Goal: Task Accomplishment & Management: Manage account settings

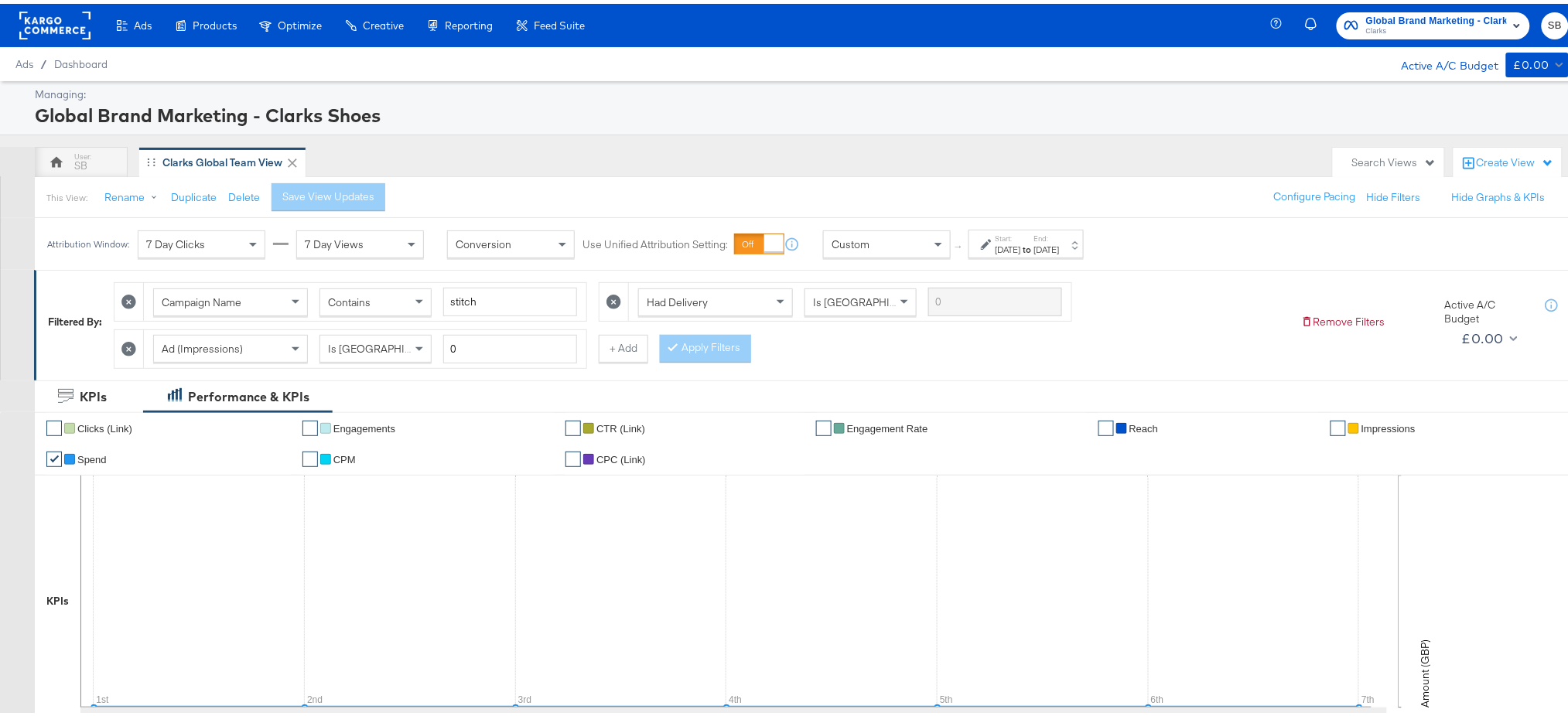
click at [48, 12] on rect at bounding box center [55, 21] width 71 height 28
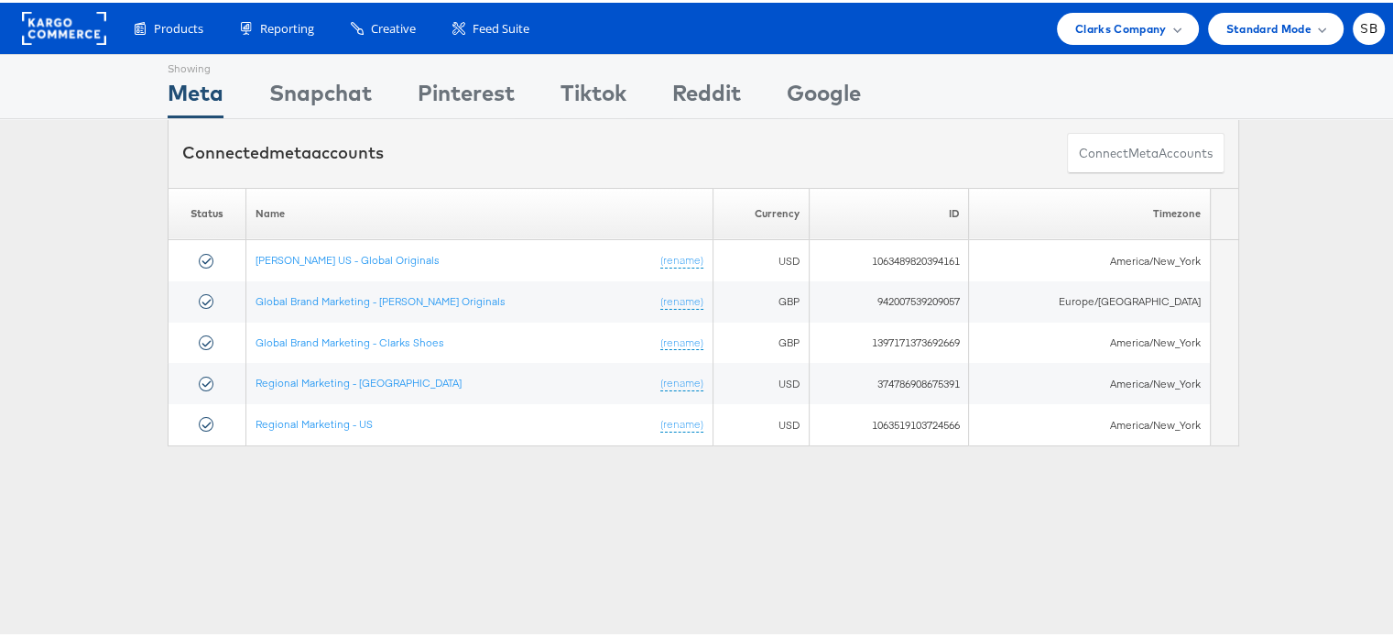
click at [1132, 42] on div "Products Product Catalogs Enhance Your Product Catalog, Map Them to Publishers,…" at bounding box center [703, 25] width 1407 height 51
click at [1132, 36] on div "Clarks Company" at bounding box center [1128, 26] width 142 height 32
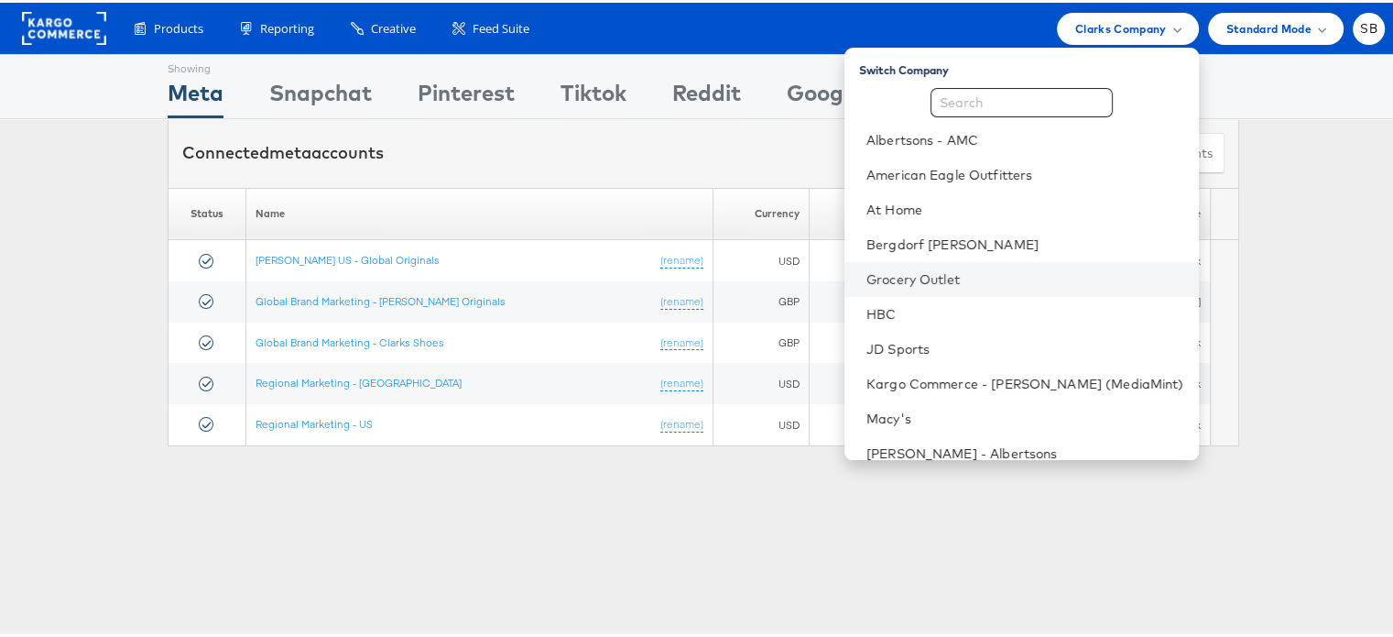
click at [944, 289] on li "Grocery Outlet" at bounding box center [1022, 276] width 355 height 35
click at [913, 263] on li "Grocery Outlet" at bounding box center [1022, 276] width 355 height 35
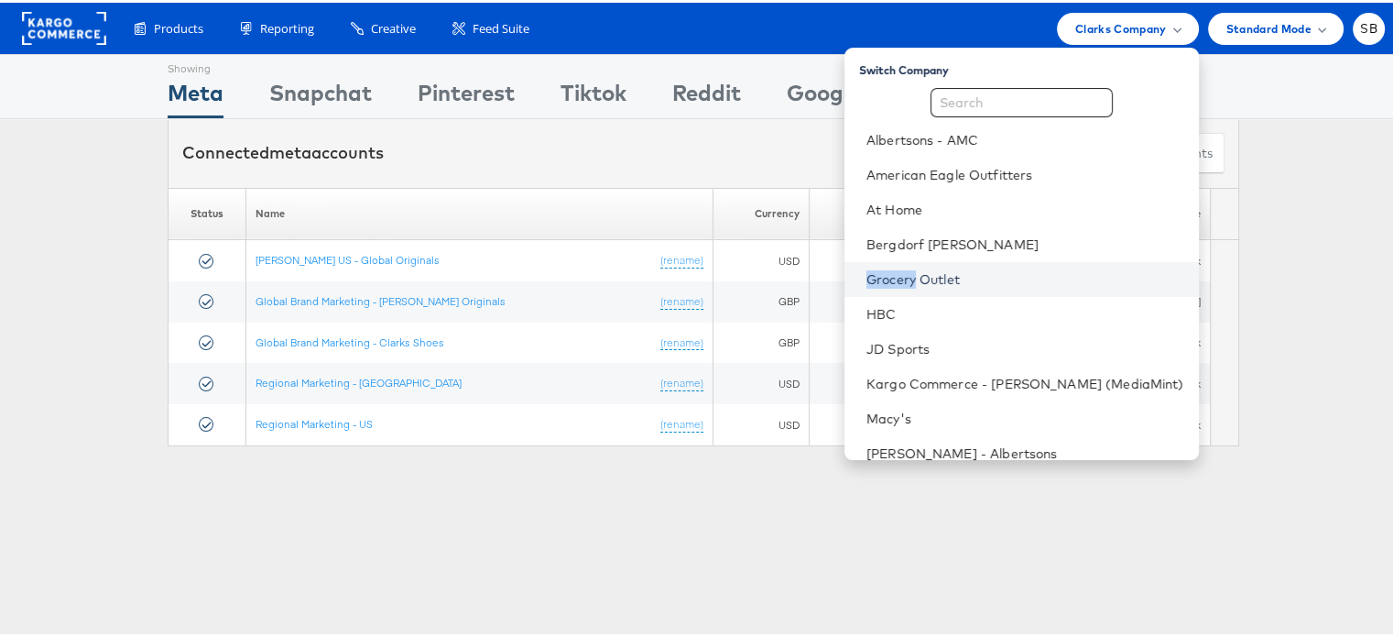
click at [1011, 270] on link "Grocery Outlet" at bounding box center [1026, 276] width 318 height 18
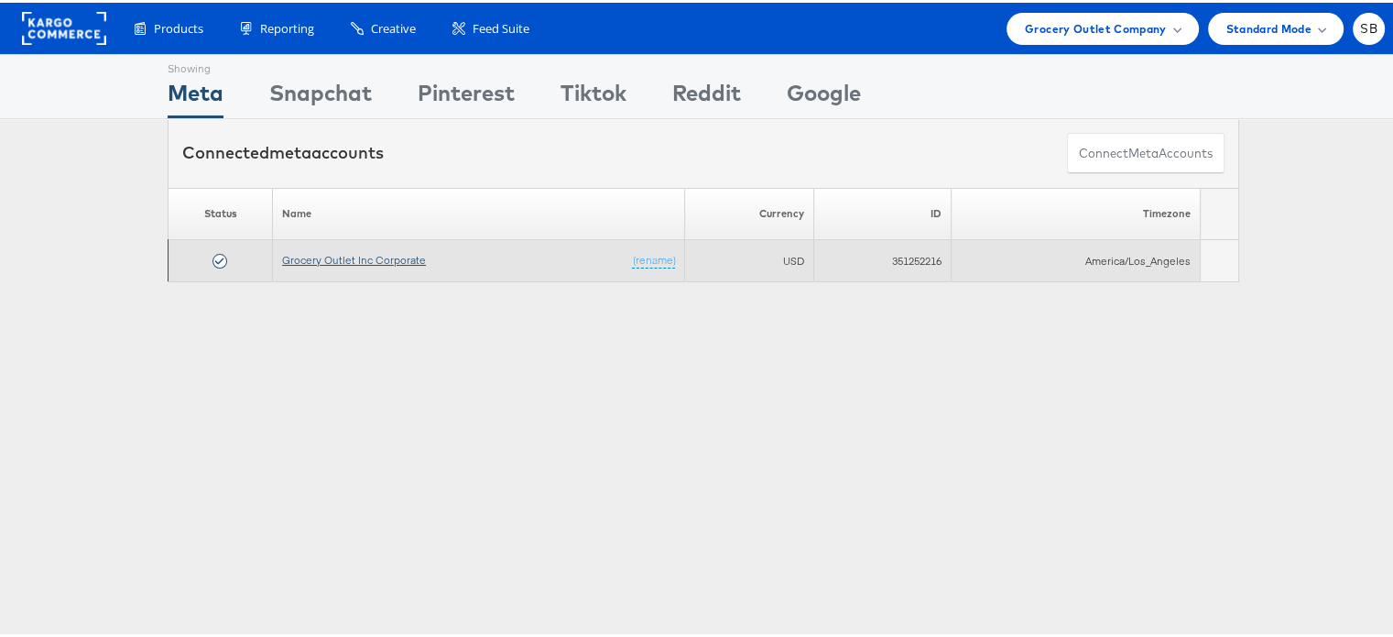
click at [344, 259] on link "Grocery Outlet Inc Corporate" at bounding box center [354, 257] width 144 height 14
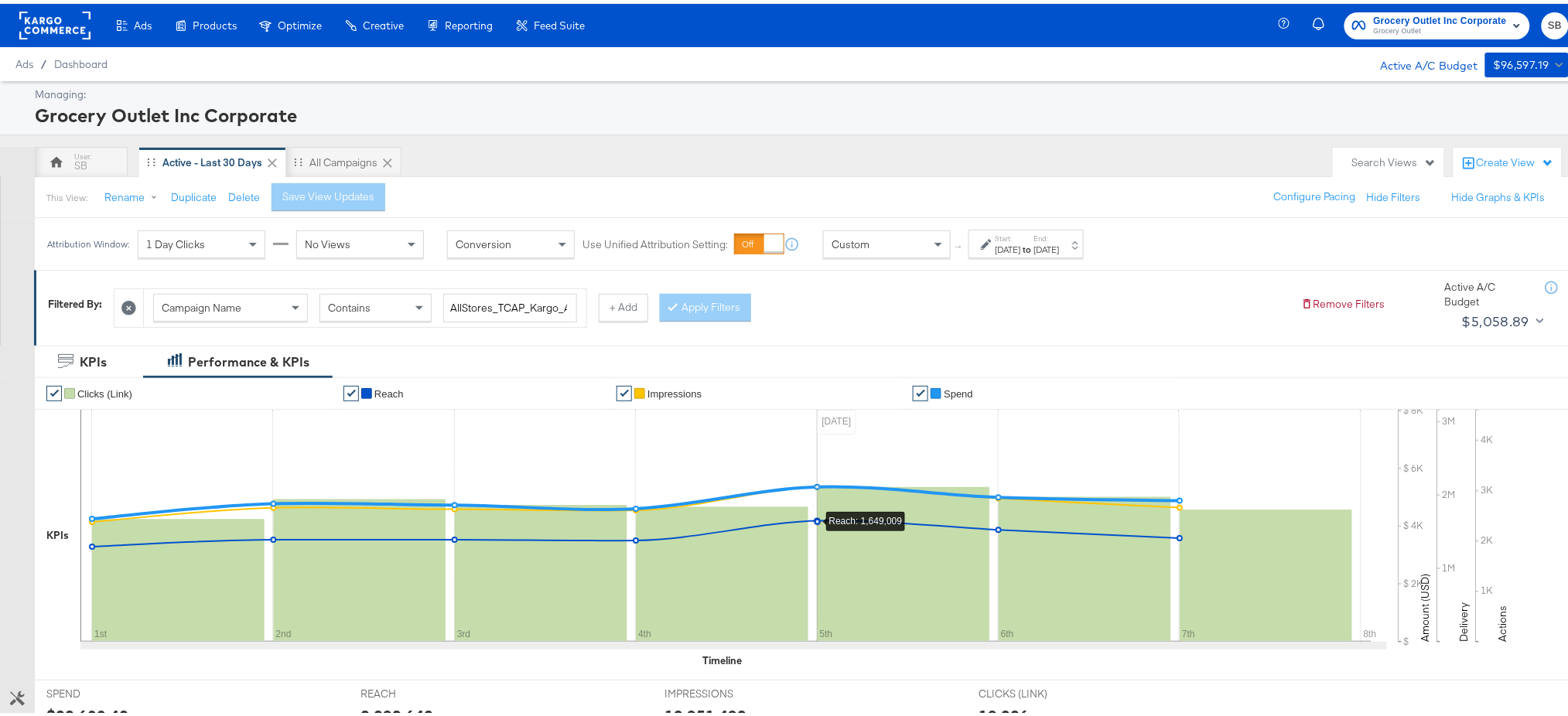
scroll to position [400, 0]
